Goal: Transaction & Acquisition: Download file/media

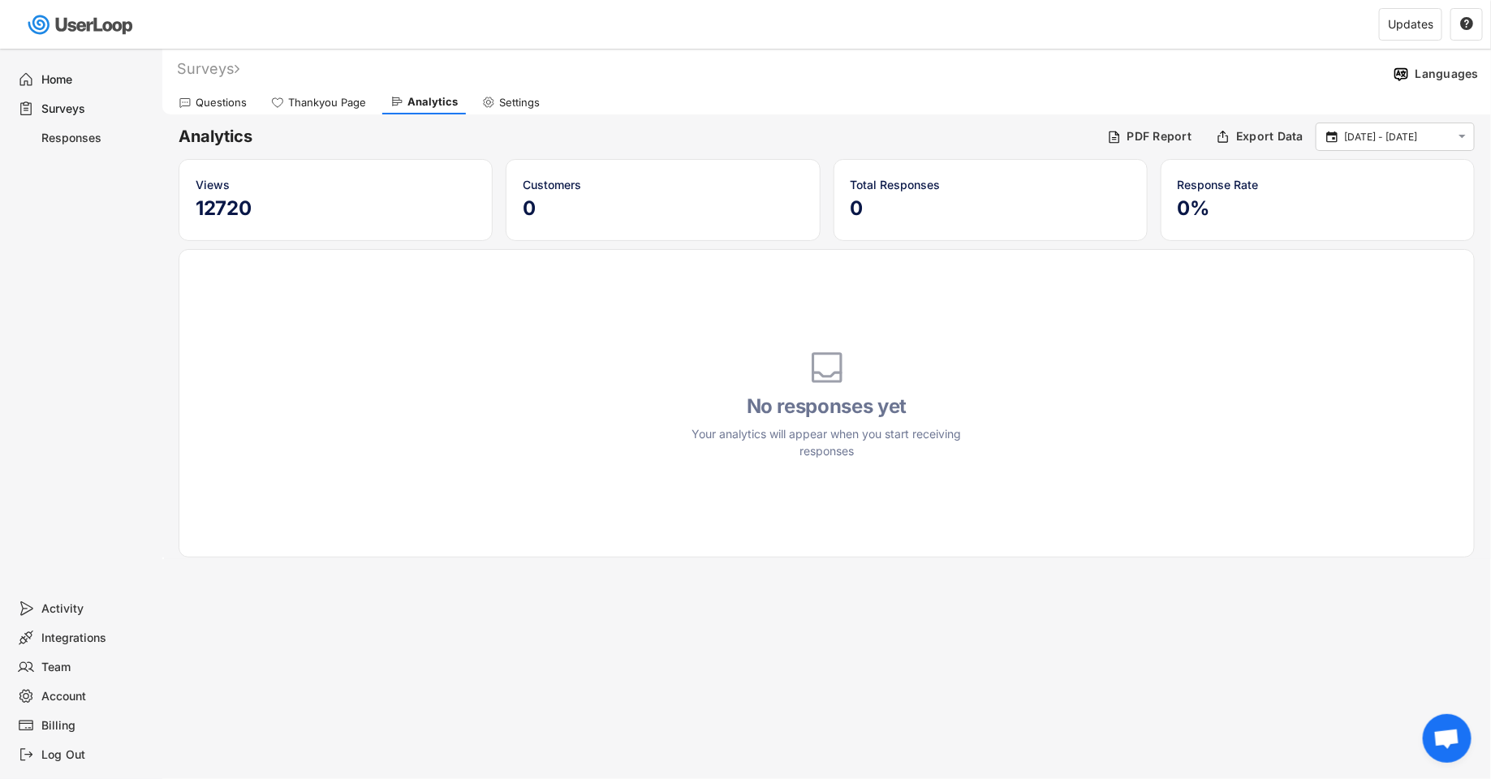
click at [100, 109] on div "Surveys" at bounding box center [95, 108] width 107 height 15
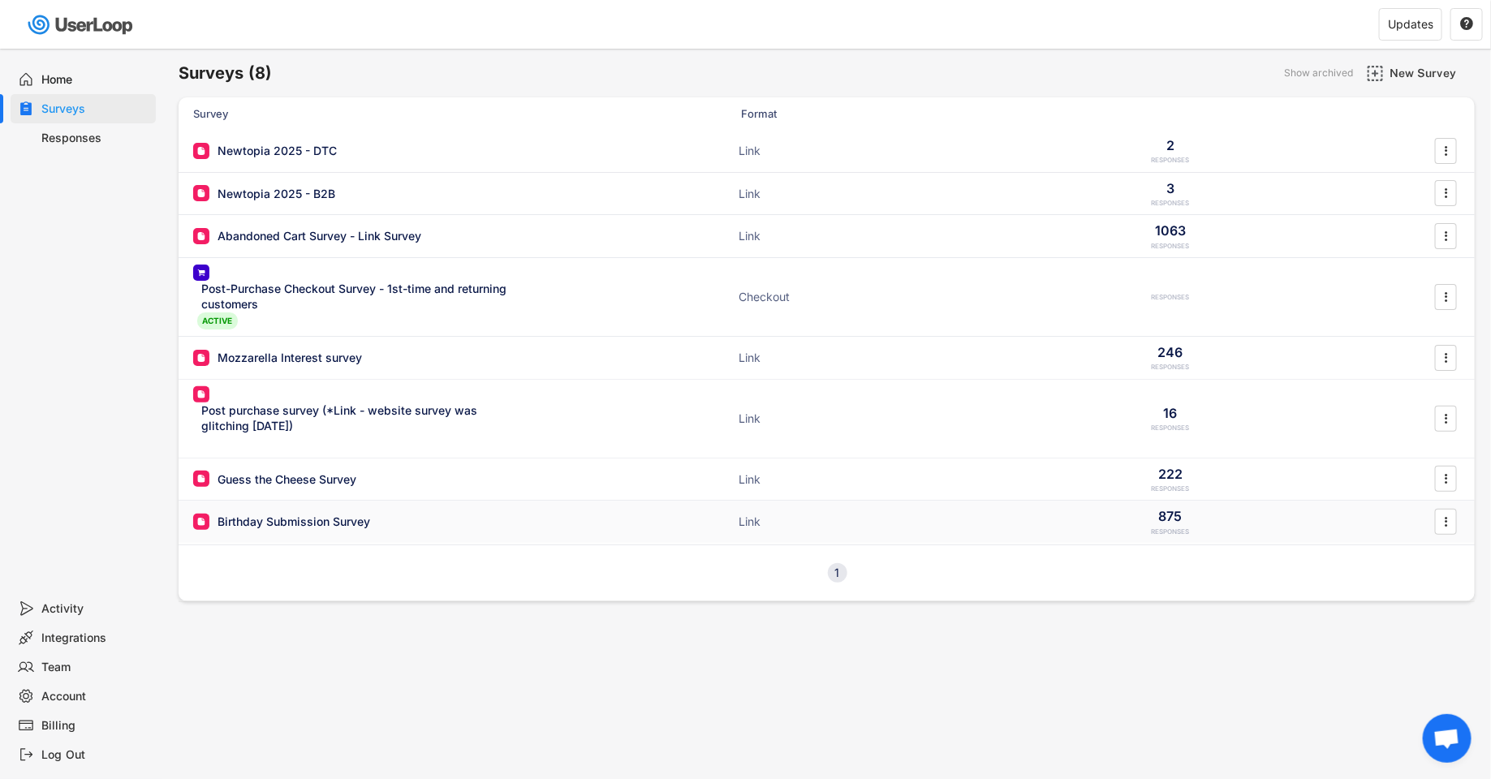
click at [352, 530] on div "Birthday Submission Survey ACTIVE Link 875 RESPONSES " at bounding box center [827, 522] width 1297 height 42
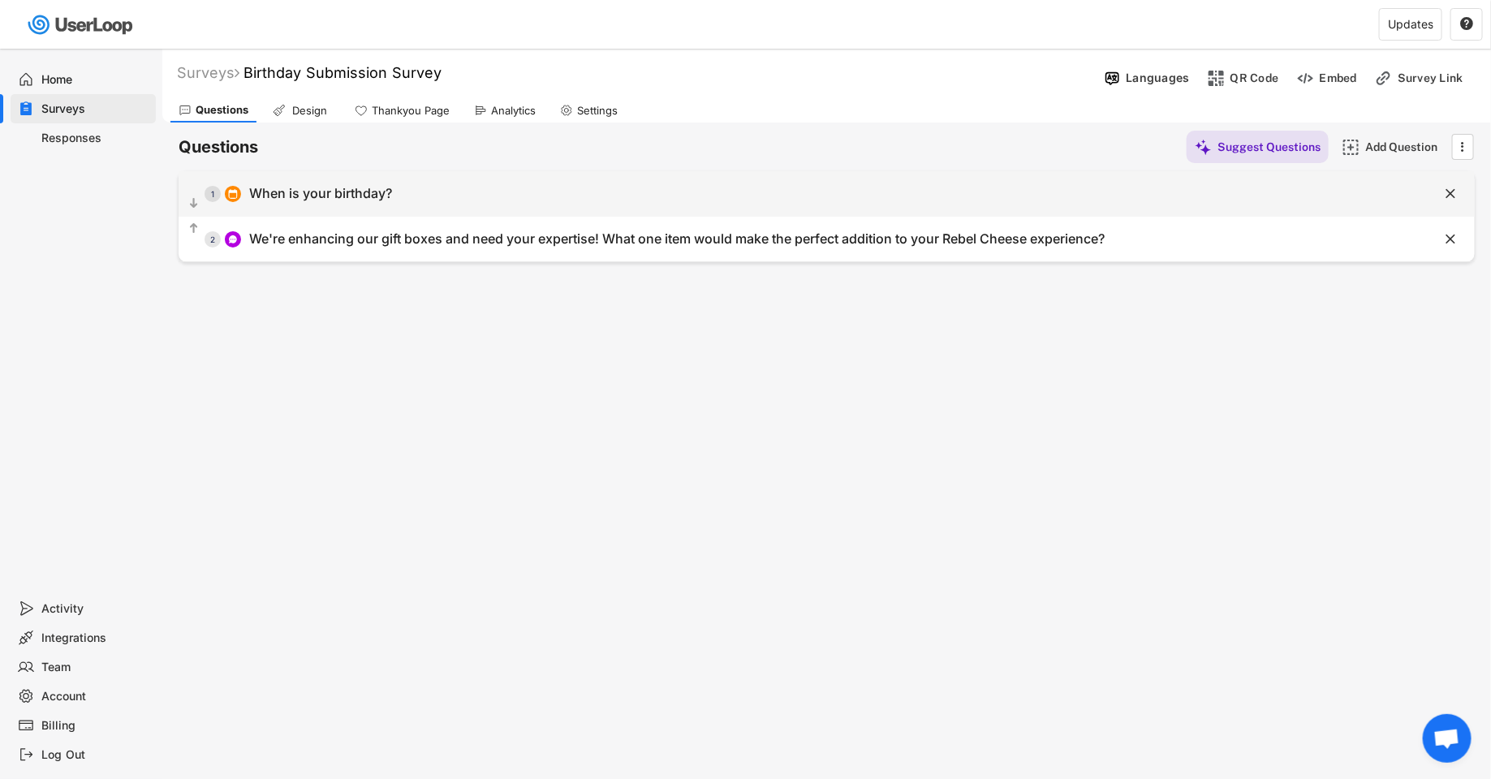
click at [581, 190] on div "  1 When is your birthday?" at bounding box center [786, 193] width 1215 height 37
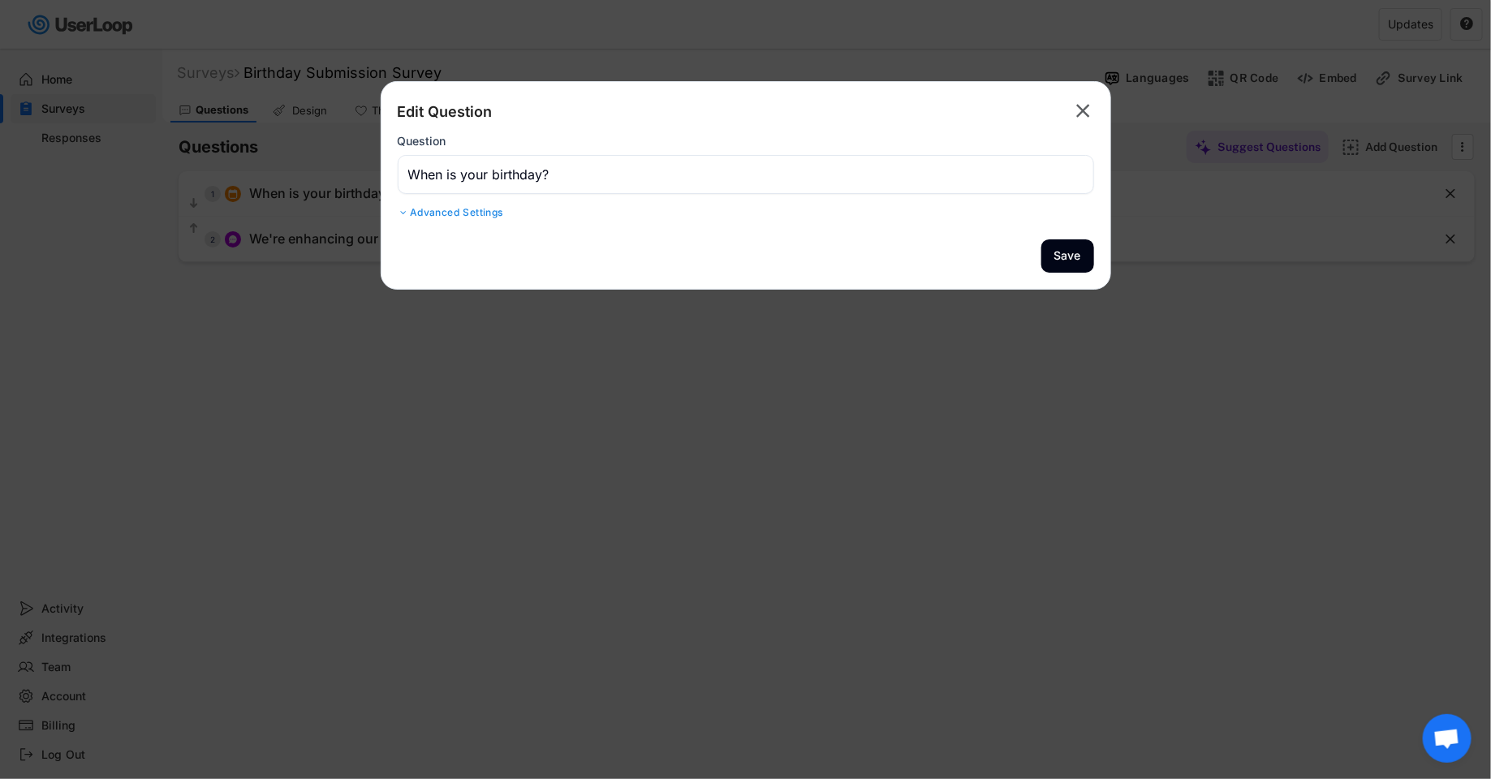
click at [819, 315] on div at bounding box center [745, 389] width 1491 height 779
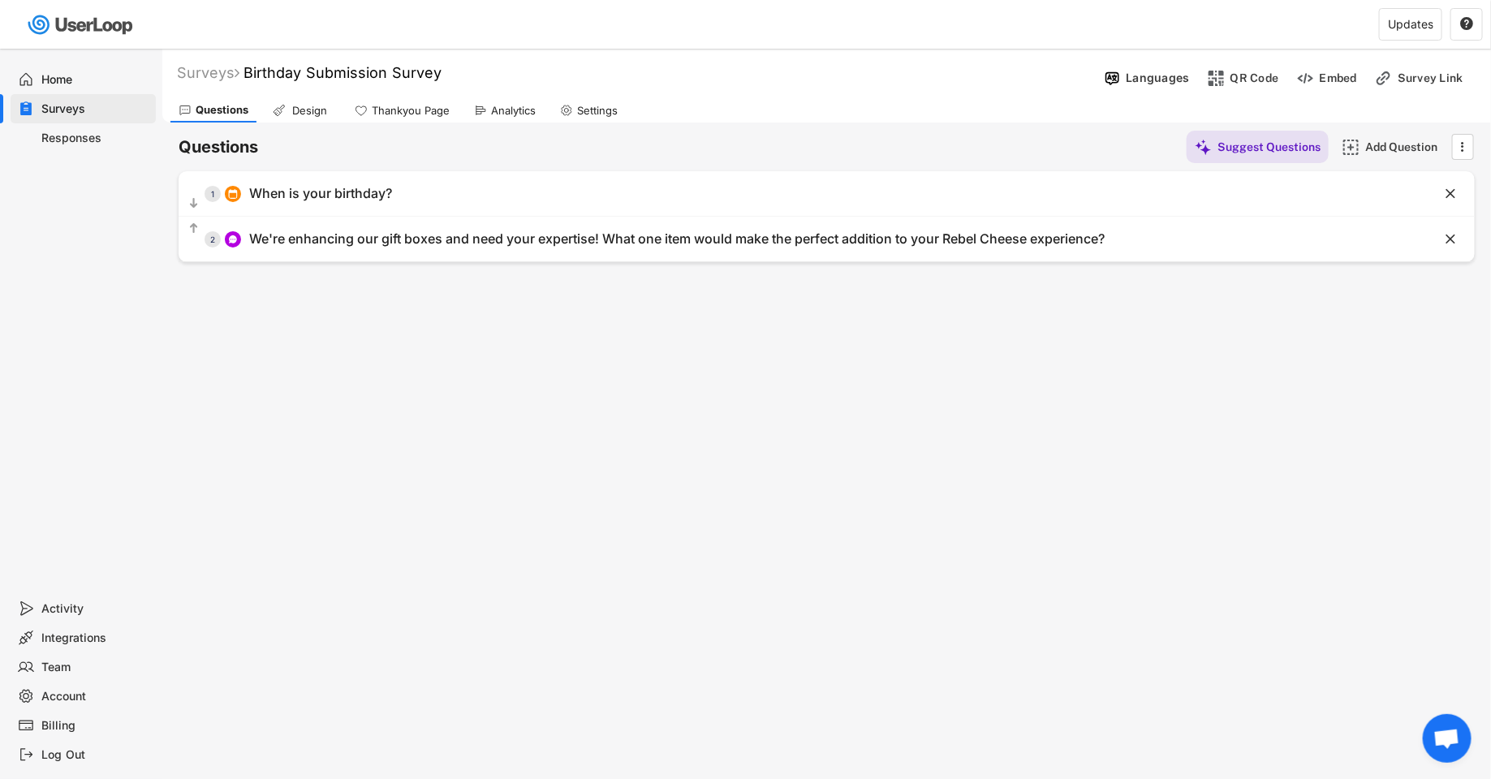
click at [499, 114] on div "Analytics" at bounding box center [513, 111] width 45 height 14
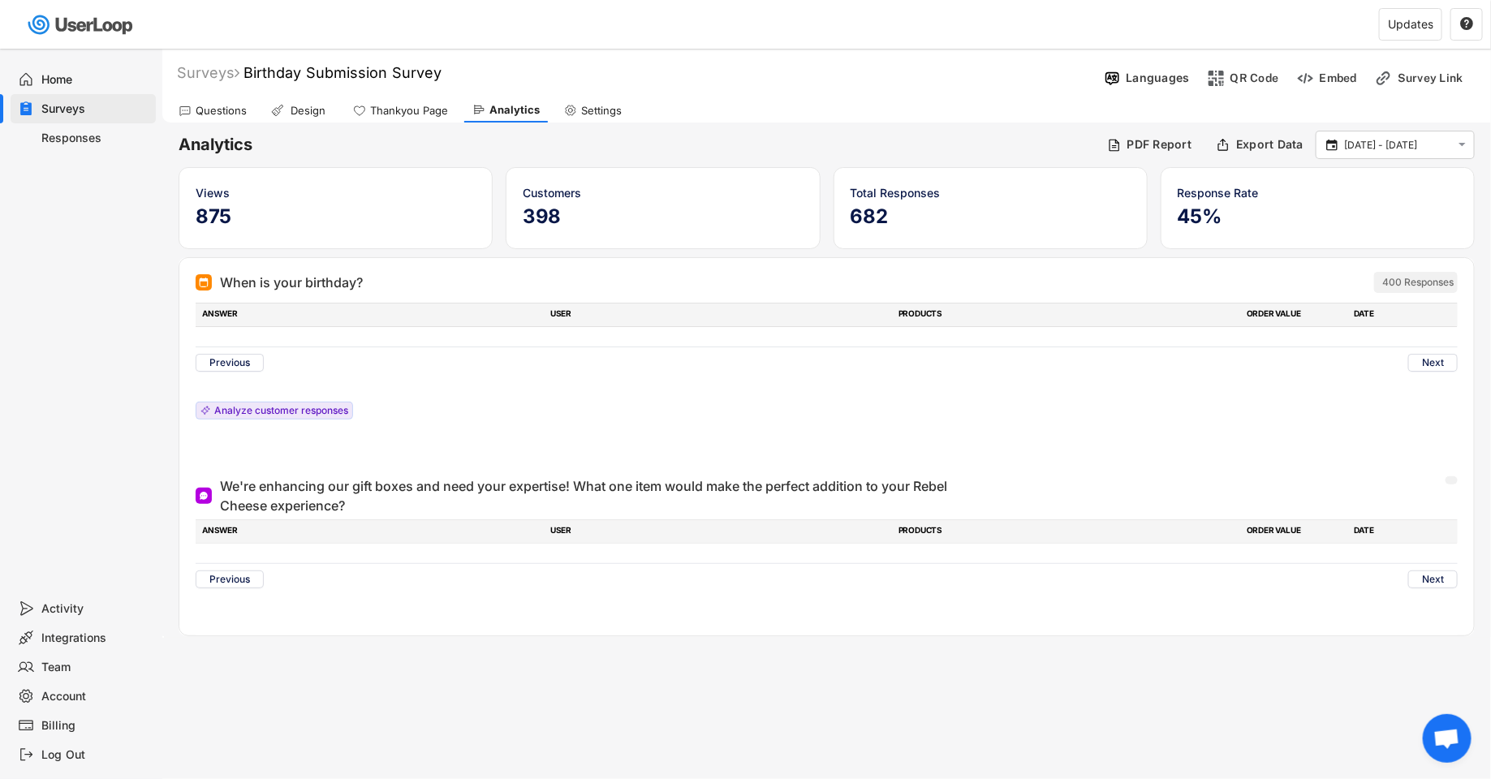
click at [603, 114] on div "Settings" at bounding box center [601, 111] width 41 height 14
select select ""daily""
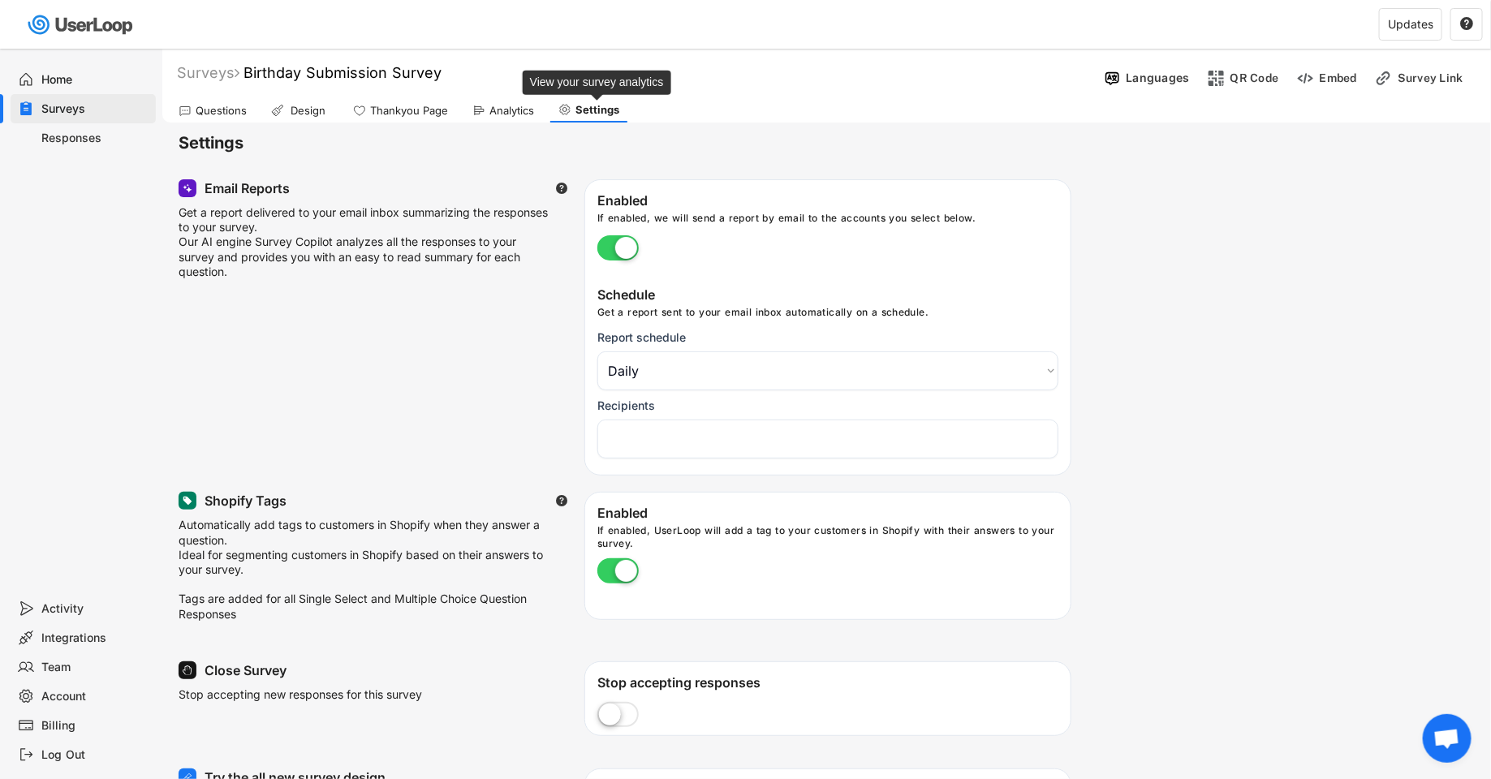
scroll to position [27, 0]
select select "1348695171700984260__LOOKUP__1708985590327x443968688338875400"
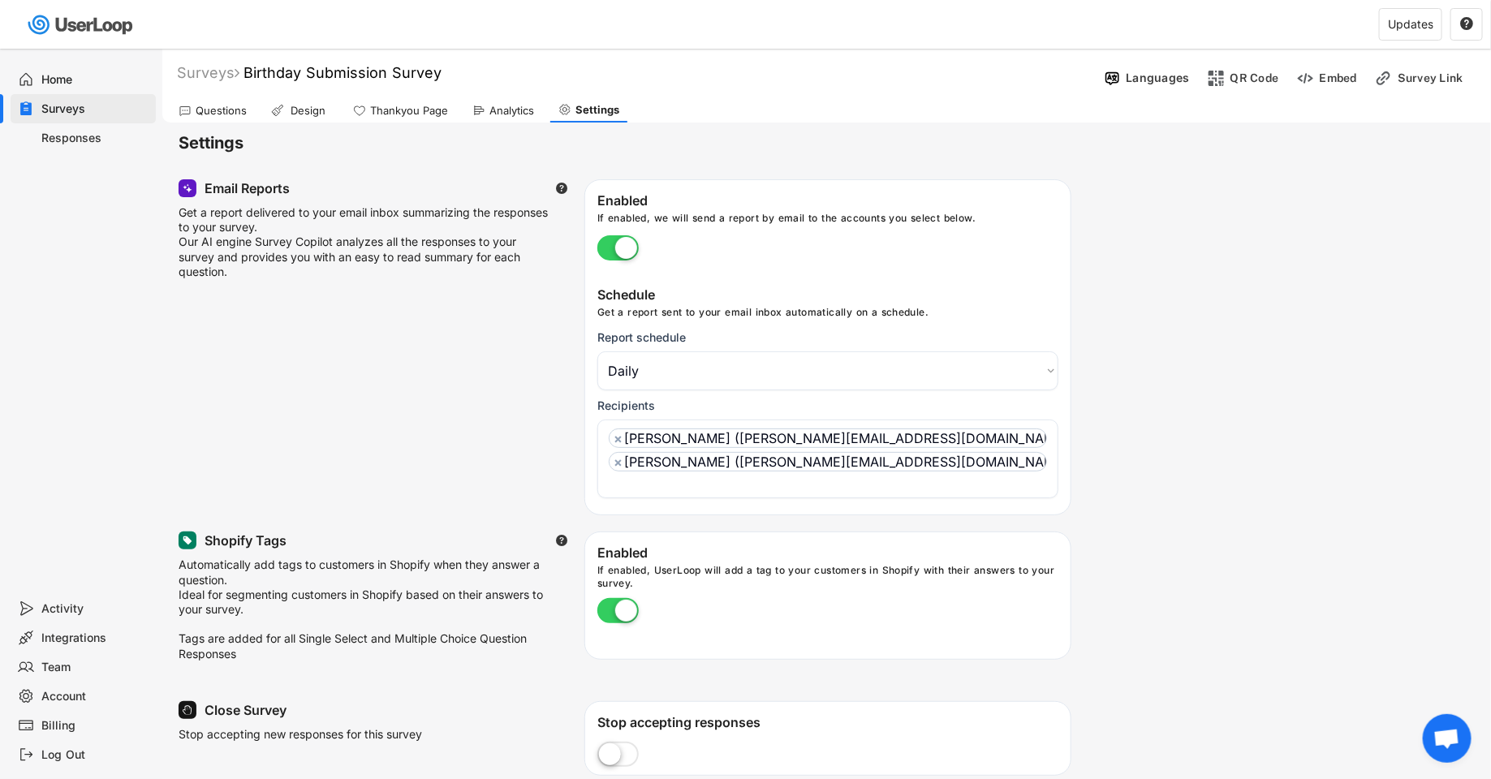
click at [504, 117] on div "Analytics" at bounding box center [503, 110] width 78 height 24
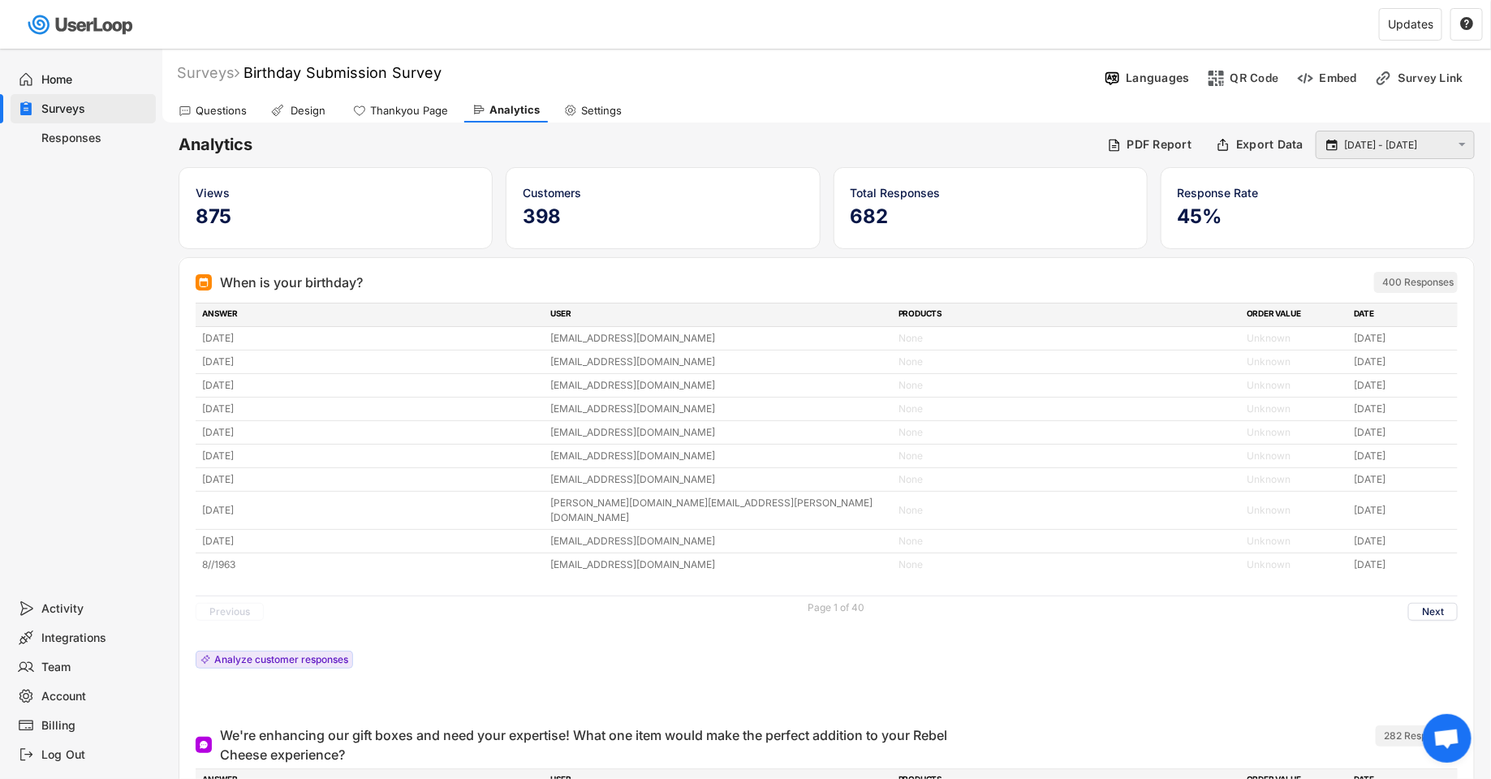
click at [1340, 152] on icon "" at bounding box center [1332, 145] width 15 height 15
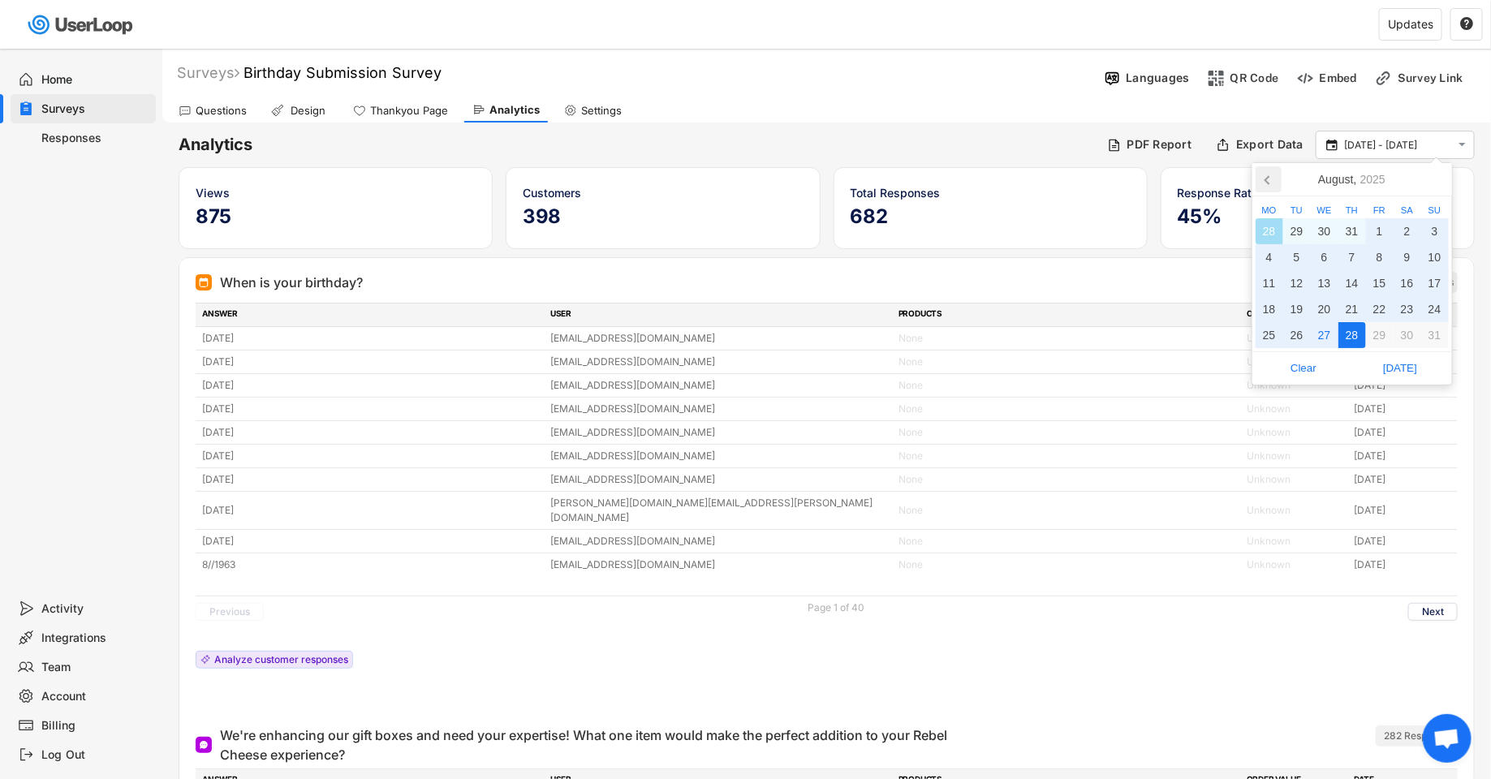
click at [1271, 189] on icon at bounding box center [1269, 179] width 26 height 26
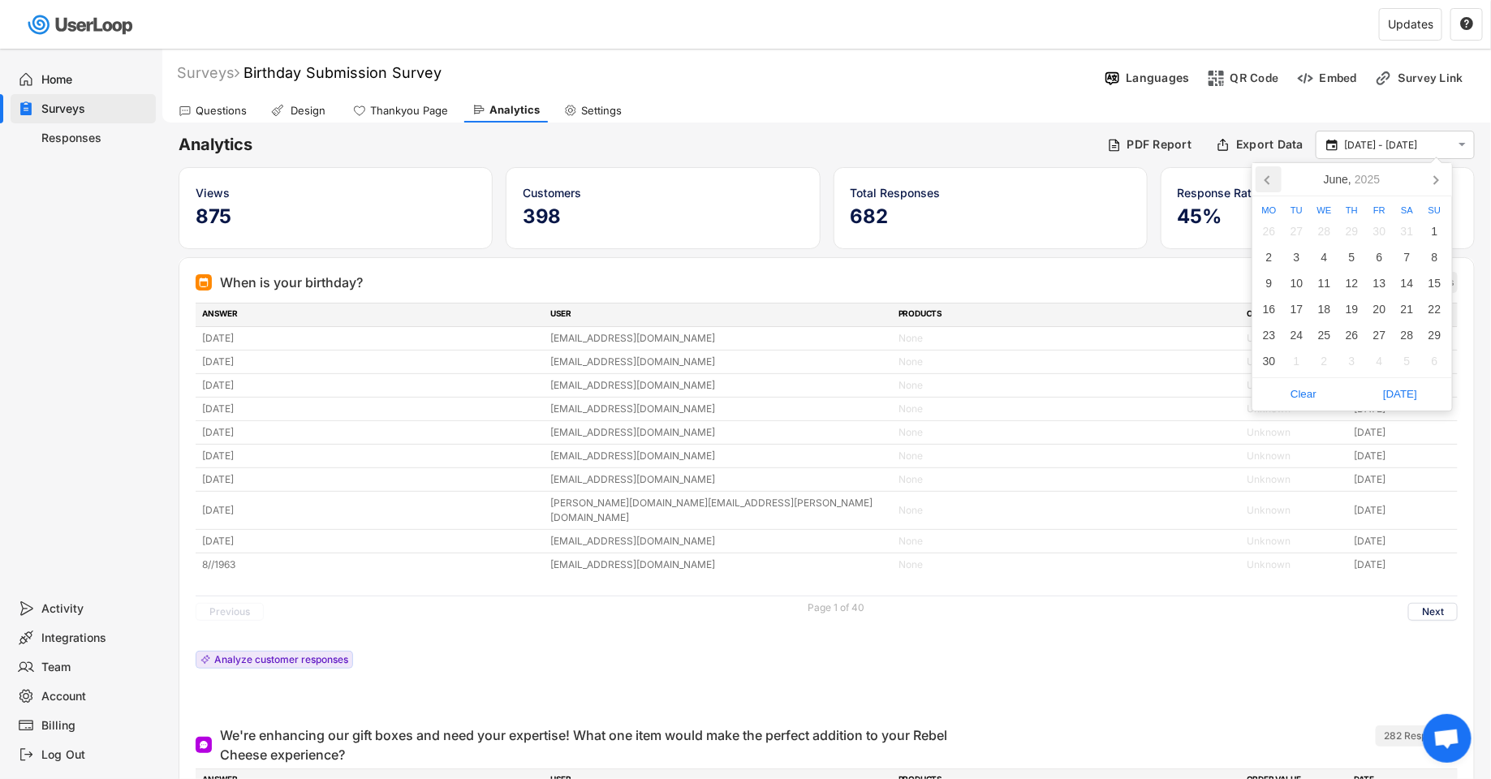
click at [1271, 189] on icon at bounding box center [1269, 179] width 26 height 26
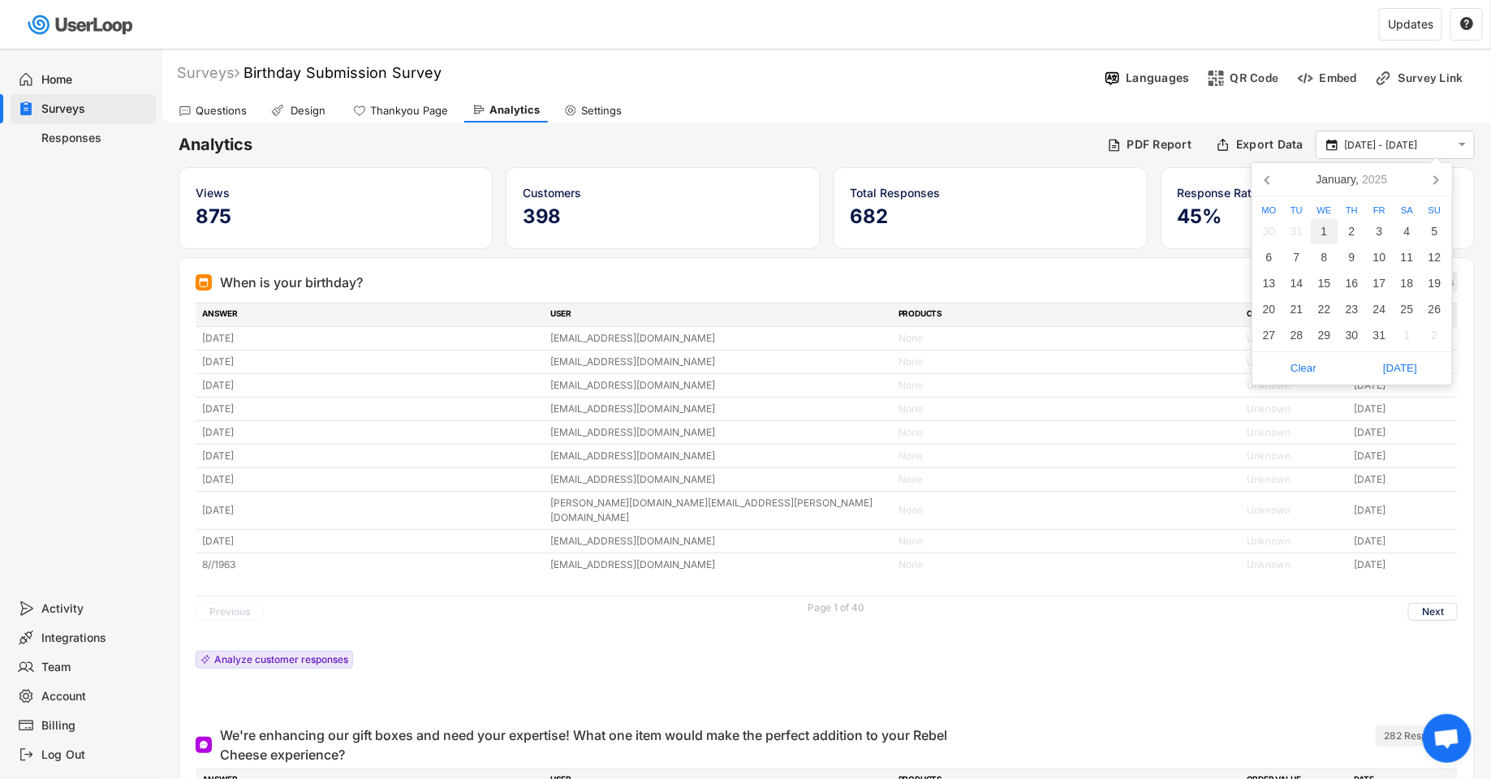
click at [1328, 239] on div "1" at bounding box center [1325, 231] width 28 height 26
click at [1437, 188] on icon at bounding box center [1436, 179] width 26 height 26
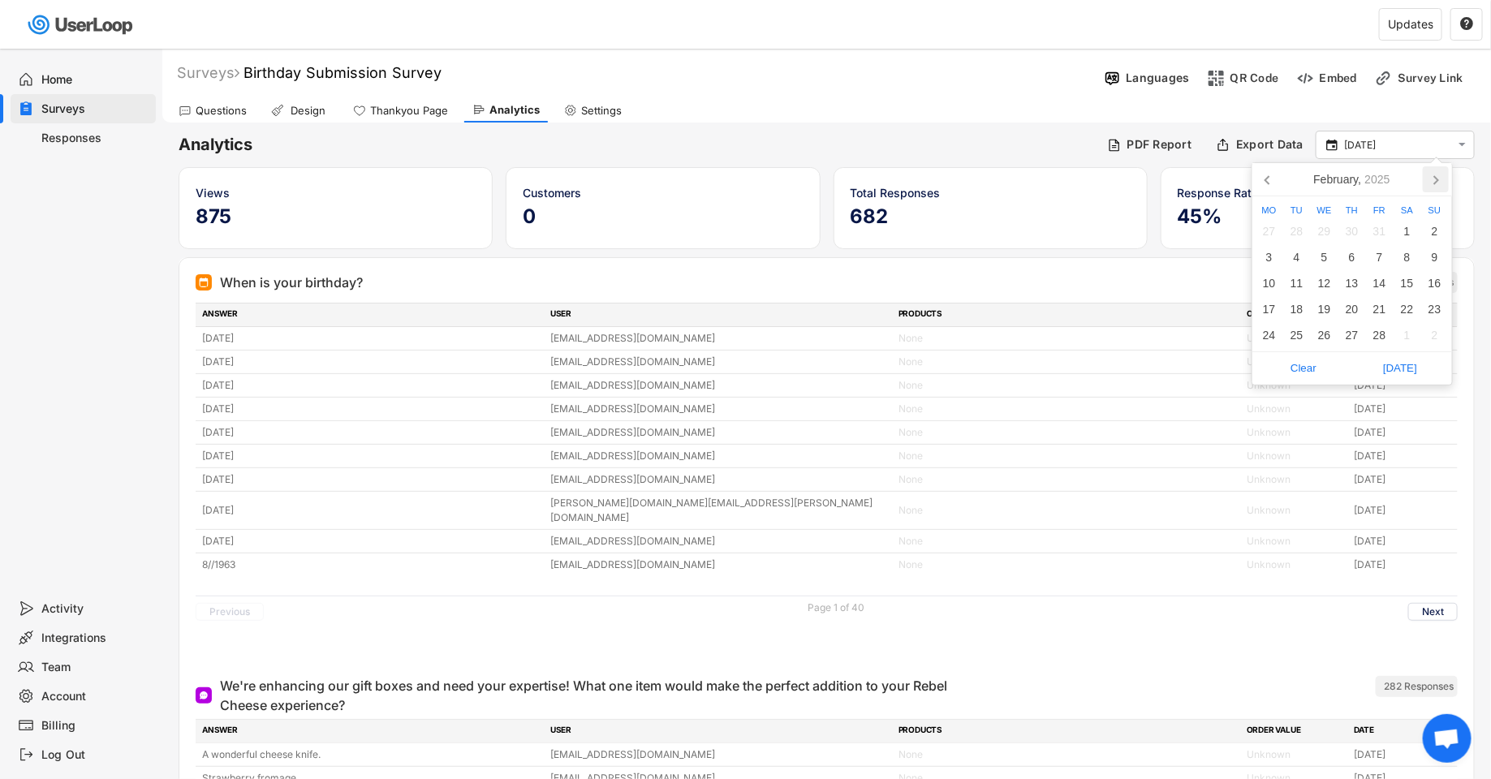
click at [1437, 188] on icon at bounding box center [1436, 179] width 26 height 26
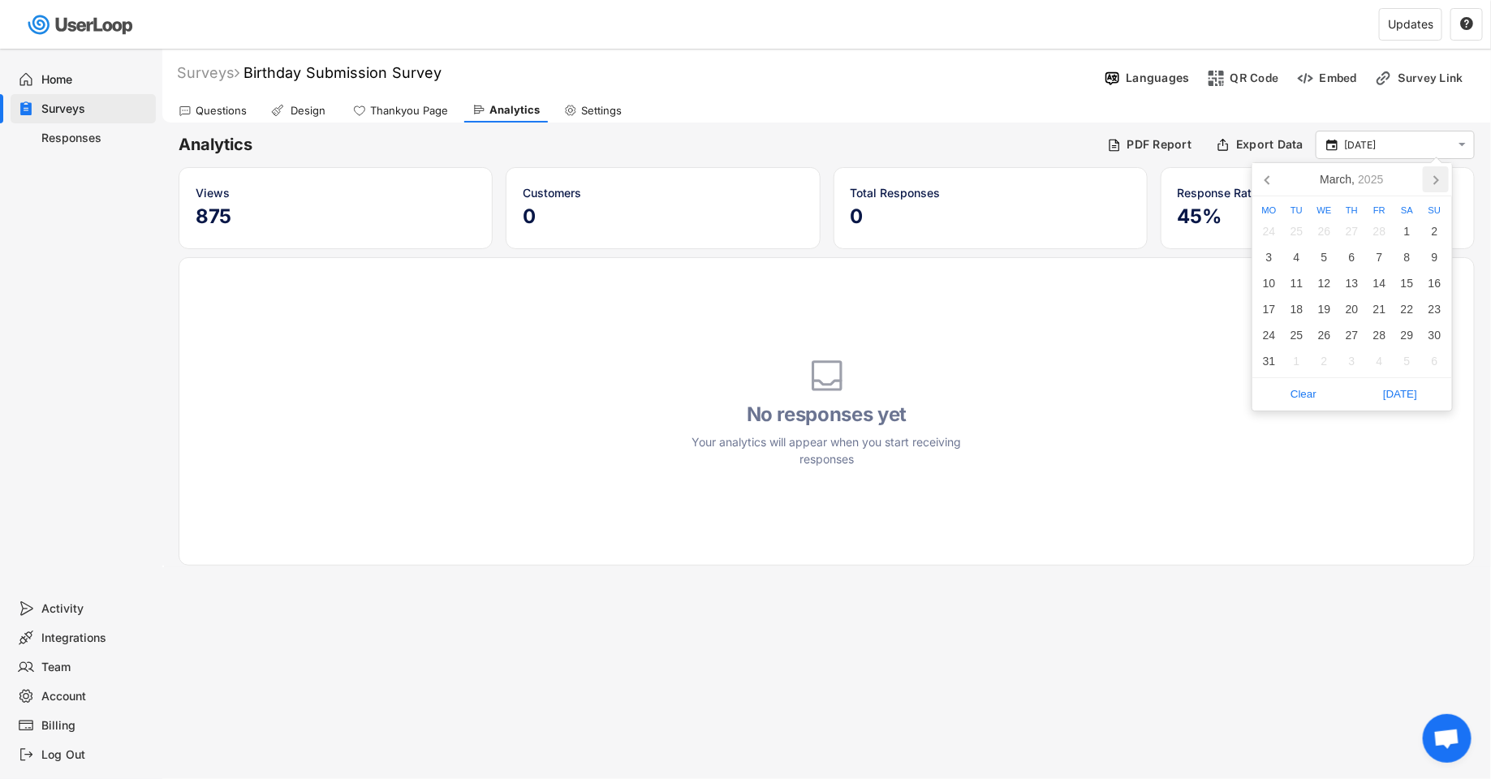
click at [1437, 188] on icon at bounding box center [1436, 179] width 26 height 26
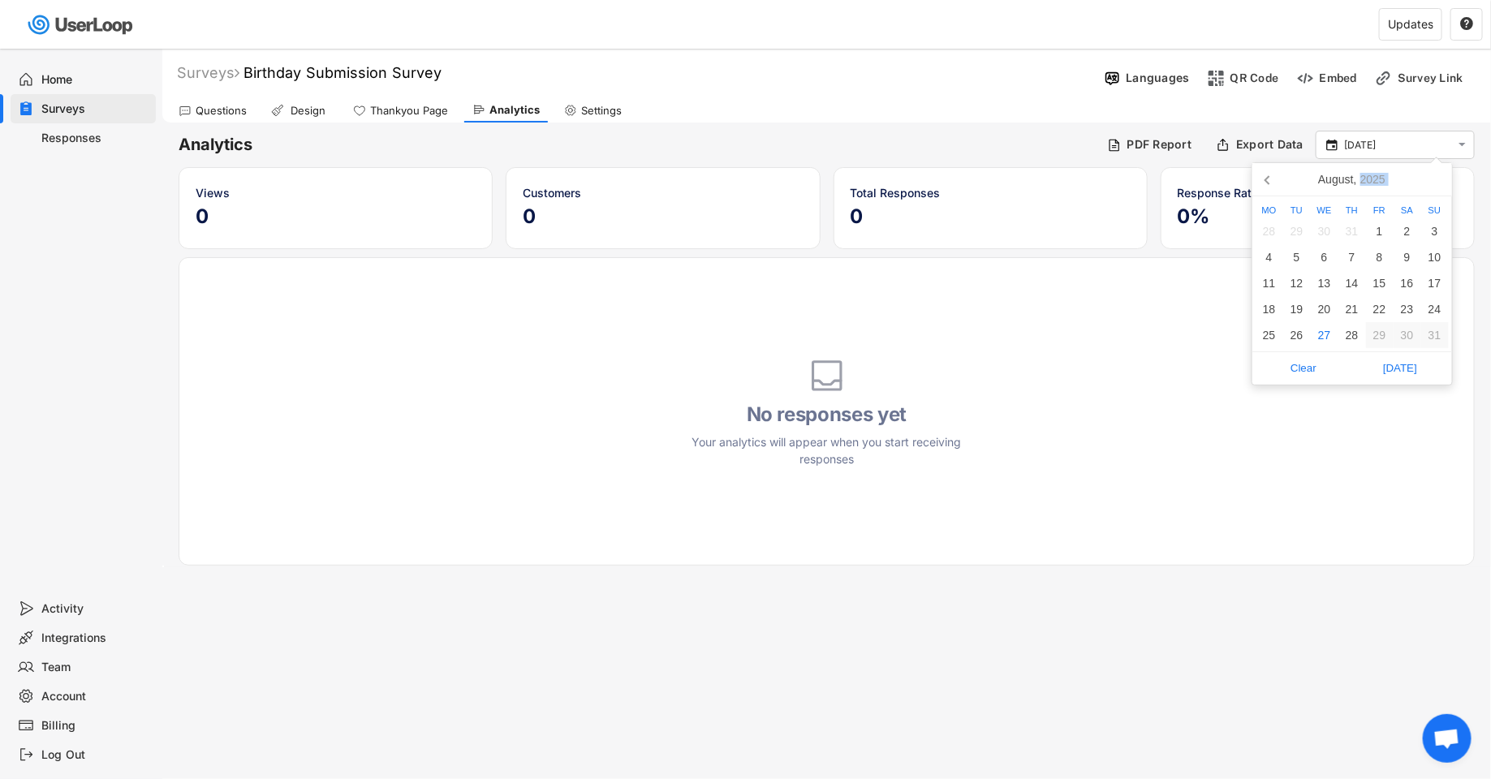
click at [1437, 188] on nav "[DATE]" at bounding box center [1353, 179] width 200 height 33
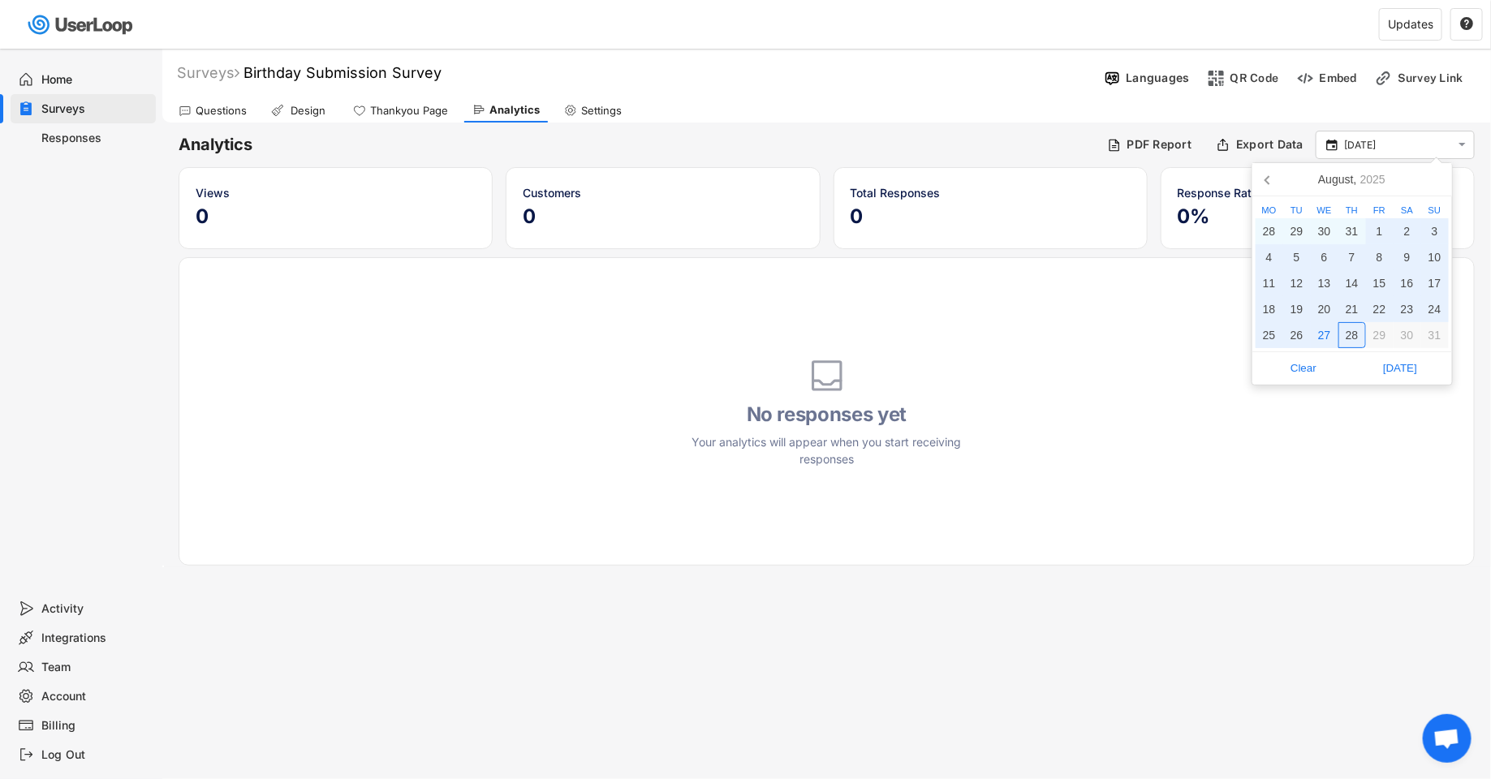
click at [1360, 333] on div "28" at bounding box center [1353, 335] width 28 height 26
type input "[DATE] - [DATE]"
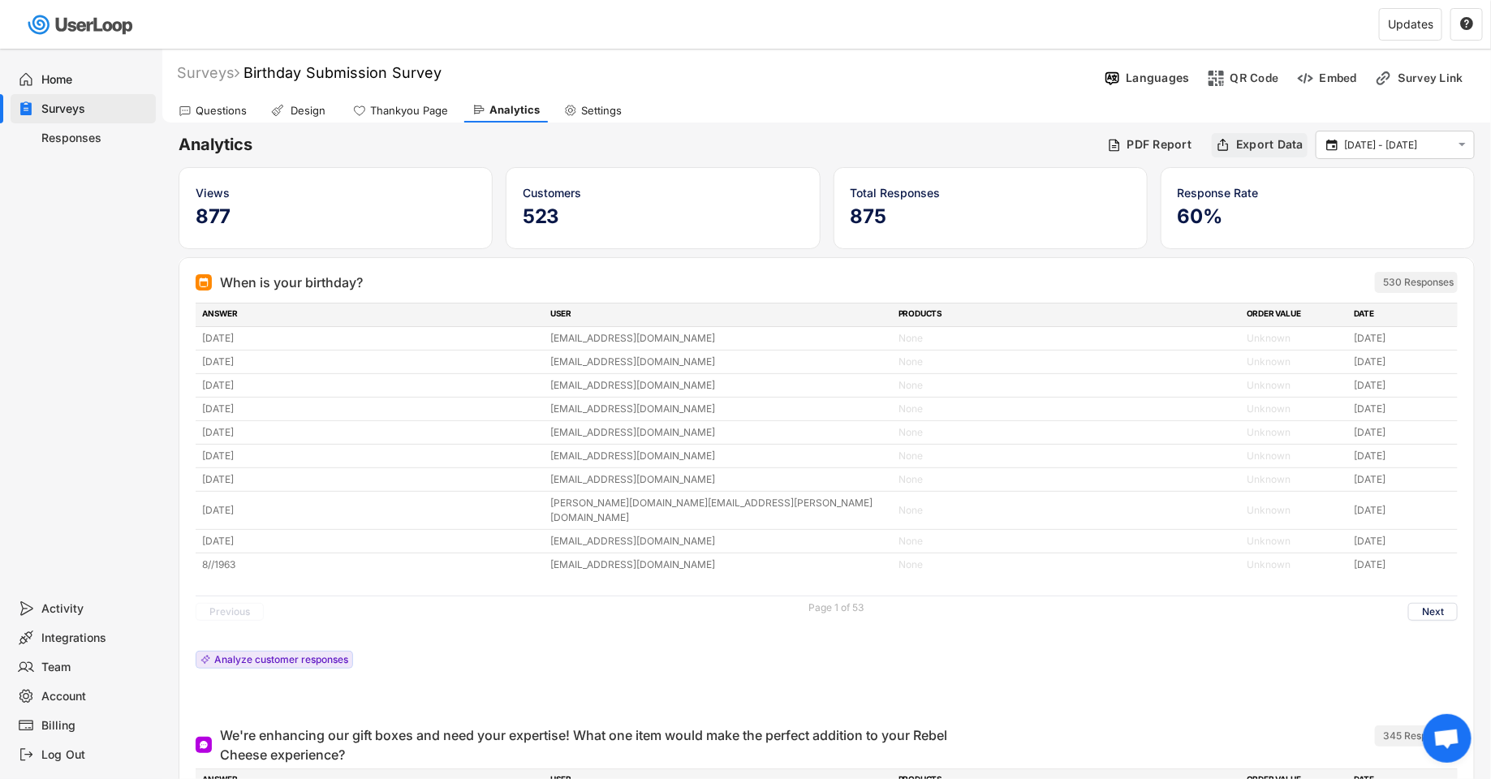
click at [1245, 141] on div "Export Data" at bounding box center [1270, 144] width 67 height 15
type input "[DATE] - [DATE]"
select select ""1348695171700984260__LOOKUP__1743693308619x170012872959590400""
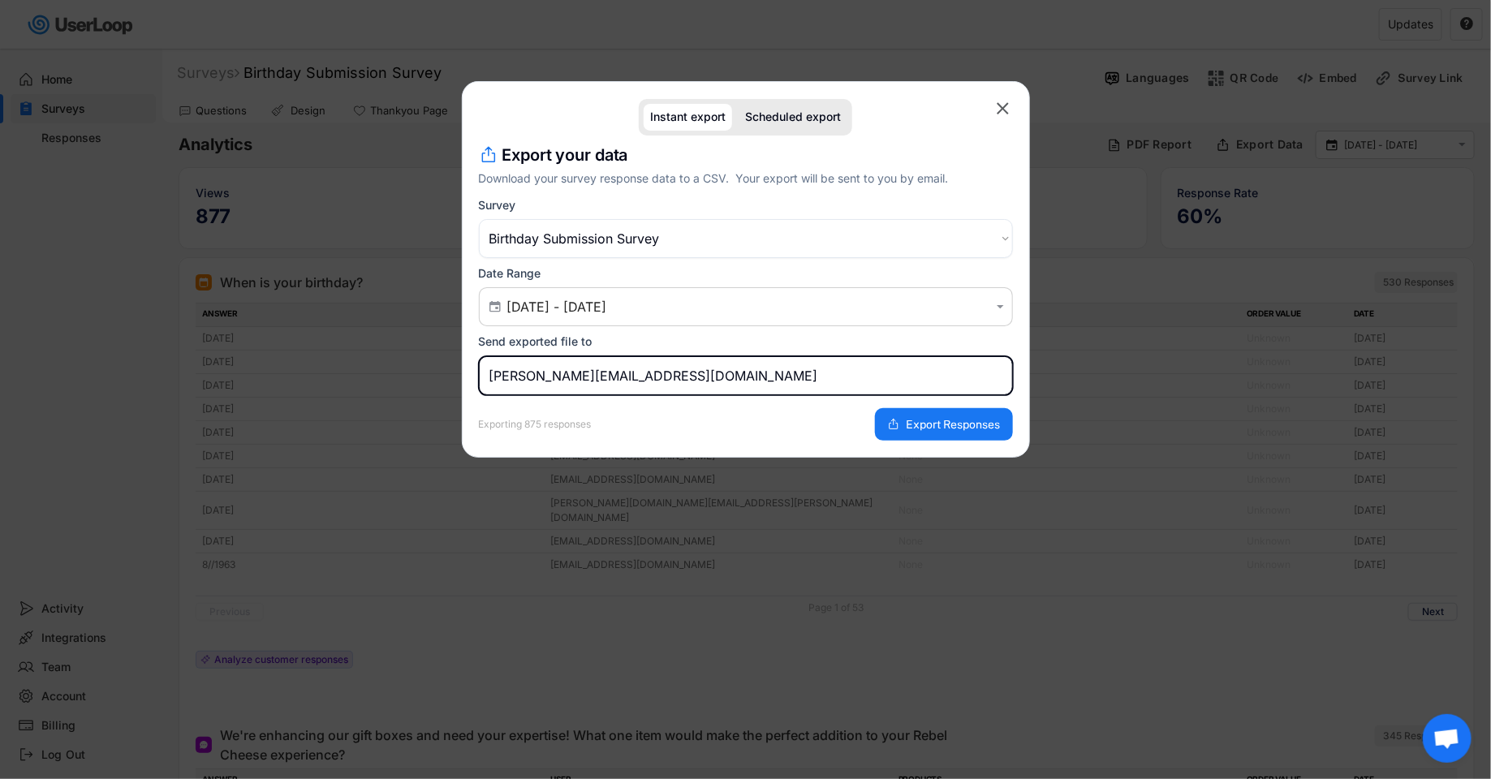
click at [501, 373] on input "[PERSON_NAME][EMAIL_ADDRESS][DOMAIN_NAME]" at bounding box center [746, 375] width 534 height 39
click at [532, 384] on input "[PERSON_NAME][EMAIL_ADDRESS][DOMAIN_NAME]" at bounding box center [746, 375] width 534 height 39
type input "[PERSON_NAME][EMAIL_ADDRESS][DOMAIN_NAME]"
click at [925, 419] on span "Export Responses" at bounding box center [954, 424] width 94 height 11
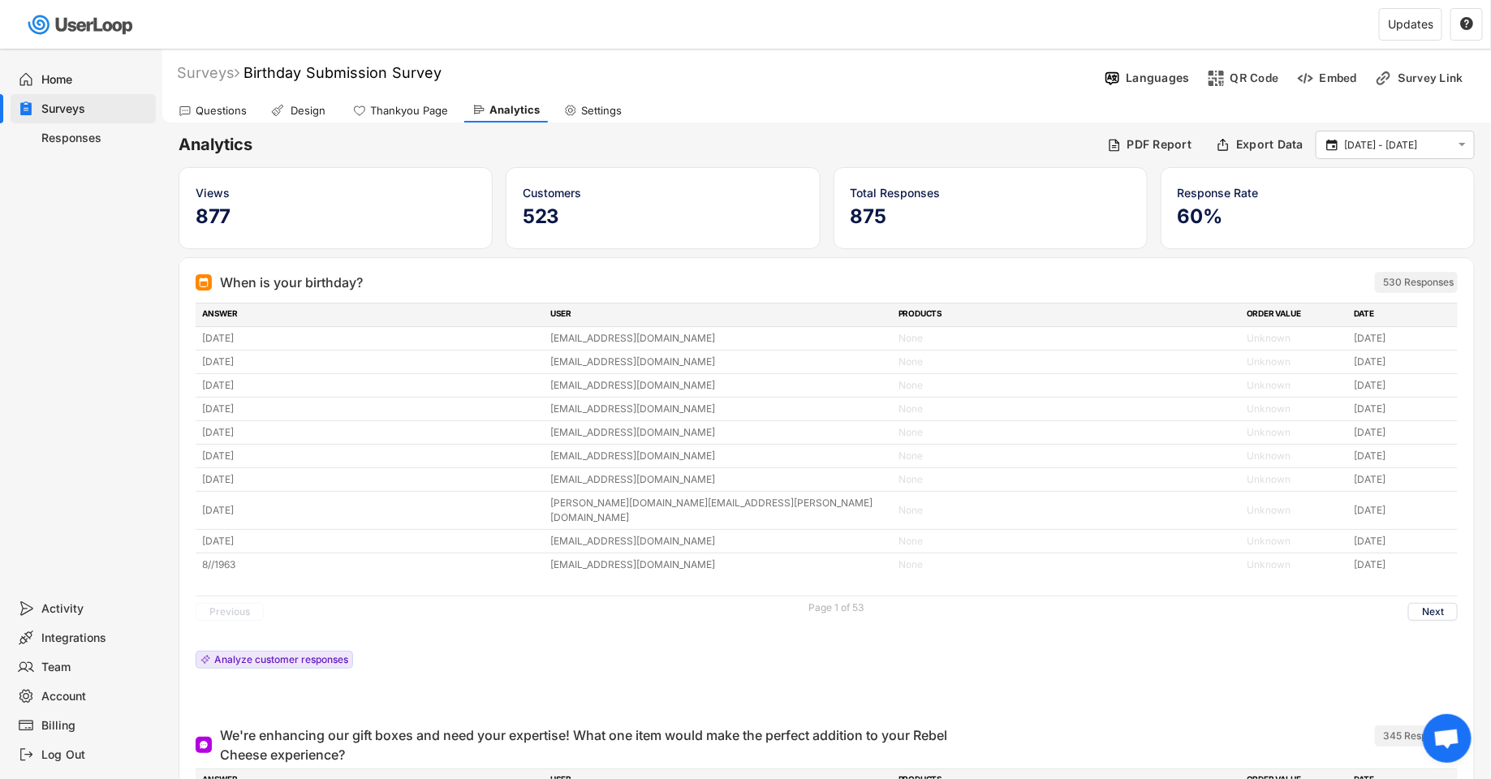
click at [866, 218] on h5 "875" at bounding box center [991, 217] width 280 height 24
click at [525, 211] on h5 "523" at bounding box center [663, 217] width 280 height 24
